Goal: Information Seeking & Learning: Learn about a topic

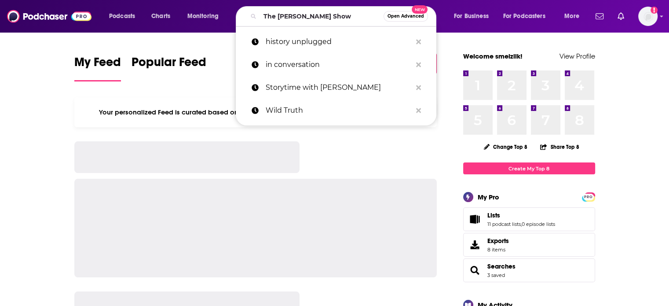
type input "The [PERSON_NAME] Show"
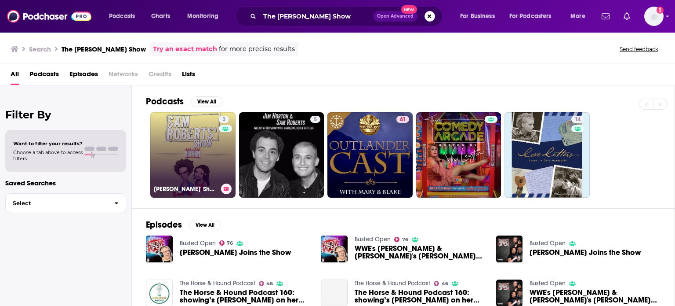
click at [197, 154] on link "3 [PERSON_NAME]' Show" at bounding box center [192, 154] width 85 height 85
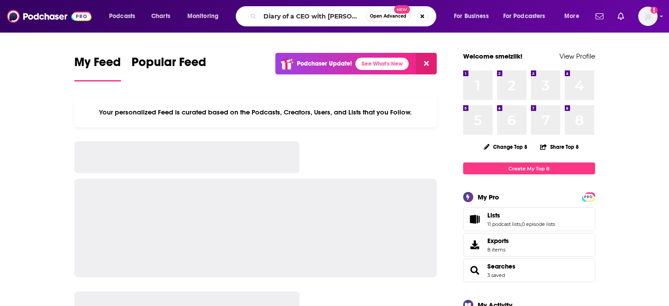
type input "Diary of a CEO with [PERSON_NAME]"
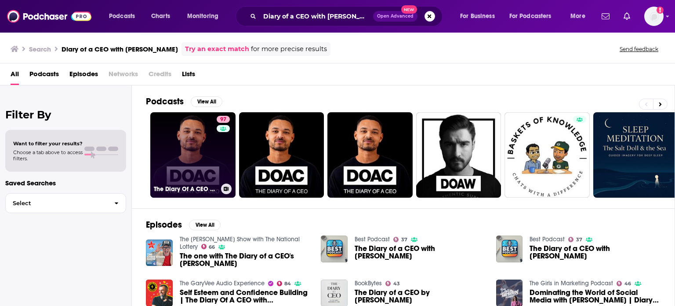
click at [211, 160] on link "97 The Diary Of A CEO with [PERSON_NAME]" at bounding box center [192, 154] width 85 height 85
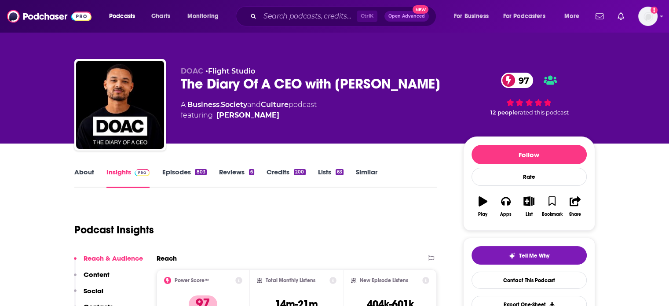
click at [181, 174] on link "Episodes 803" at bounding box center [184, 178] width 44 height 20
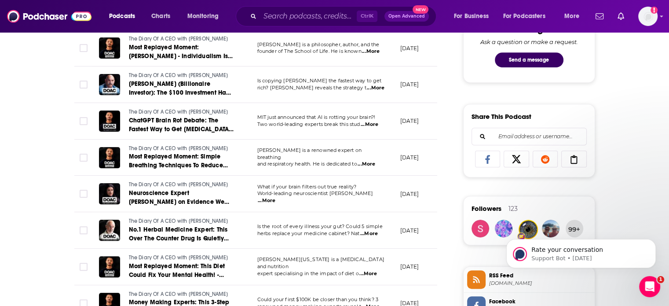
scroll to position [213, 0]
